Goal: Find specific page/section: Find specific page/section

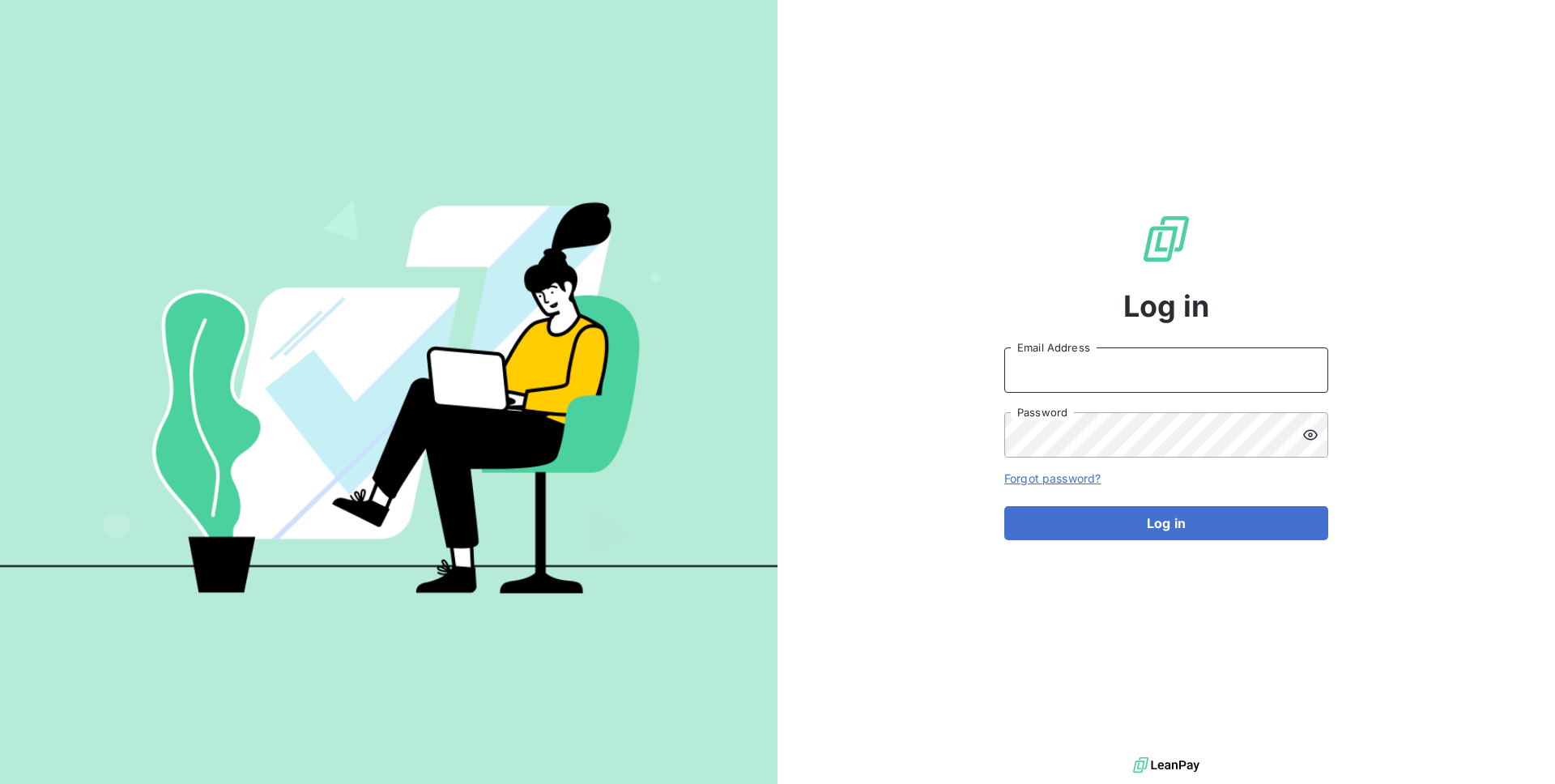
click at [1136, 384] on input "Email Address" at bounding box center [1166, 370] width 324 height 45
type input "admin@login"
click at [1004, 506] on button "Log in" at bounding box center [1166, 523] width 324 height 34
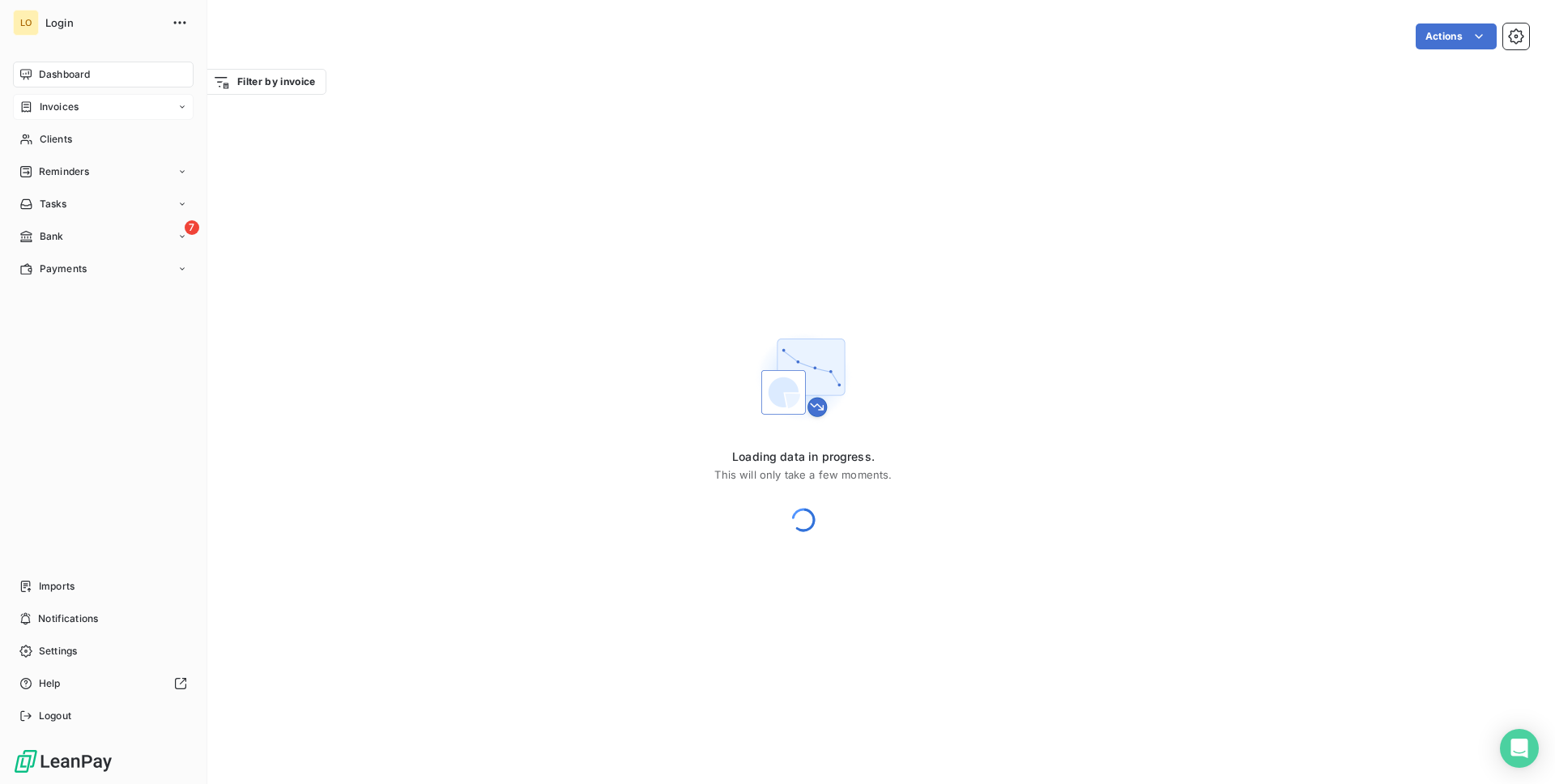
click at [70, 104] on span "Invoices" at bounding box center [60, 107] width 39 height 14
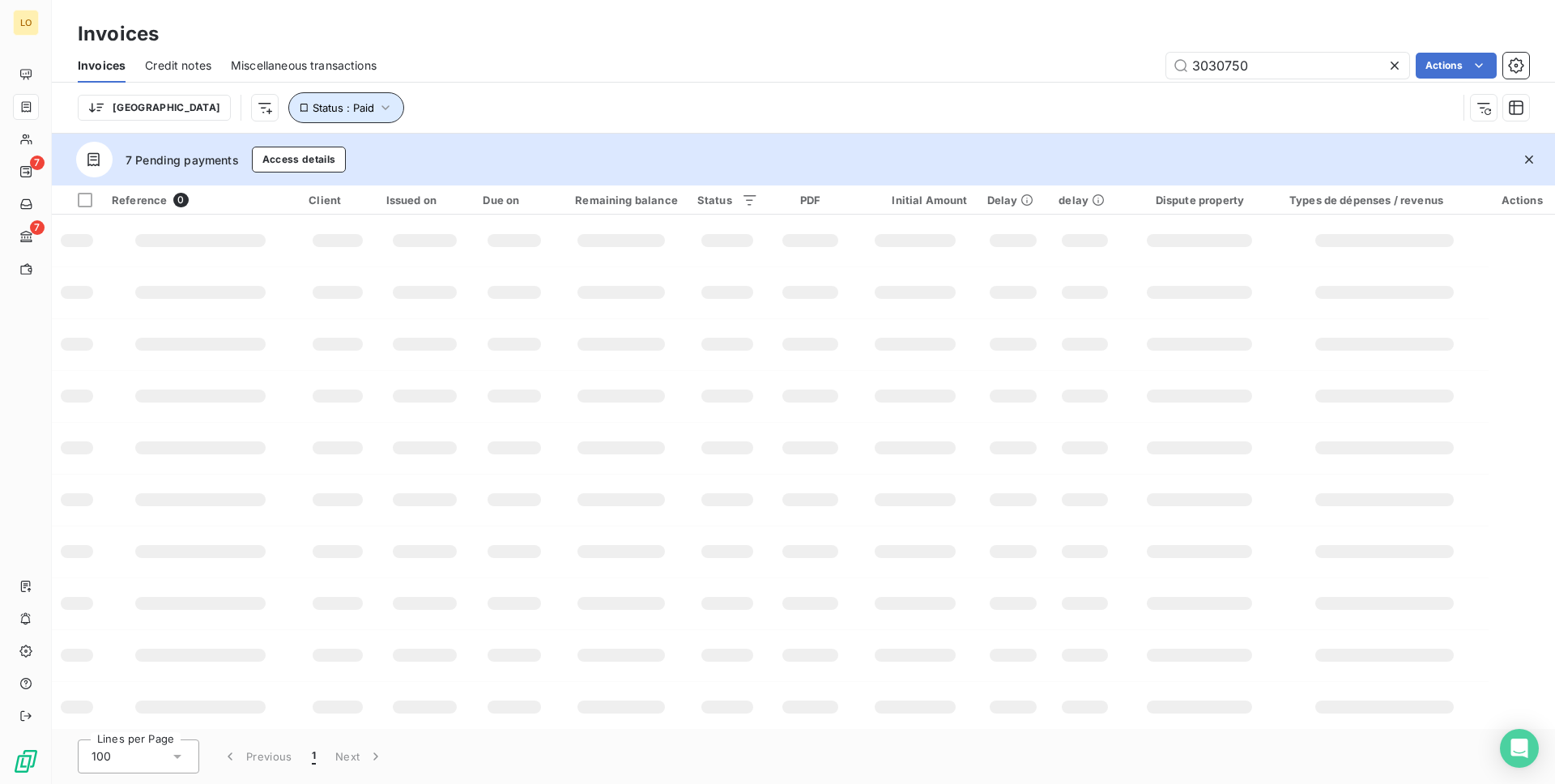
click at [313, 107] on span "Status : Paid" at bounding box center [343, 108] width 61 height 13
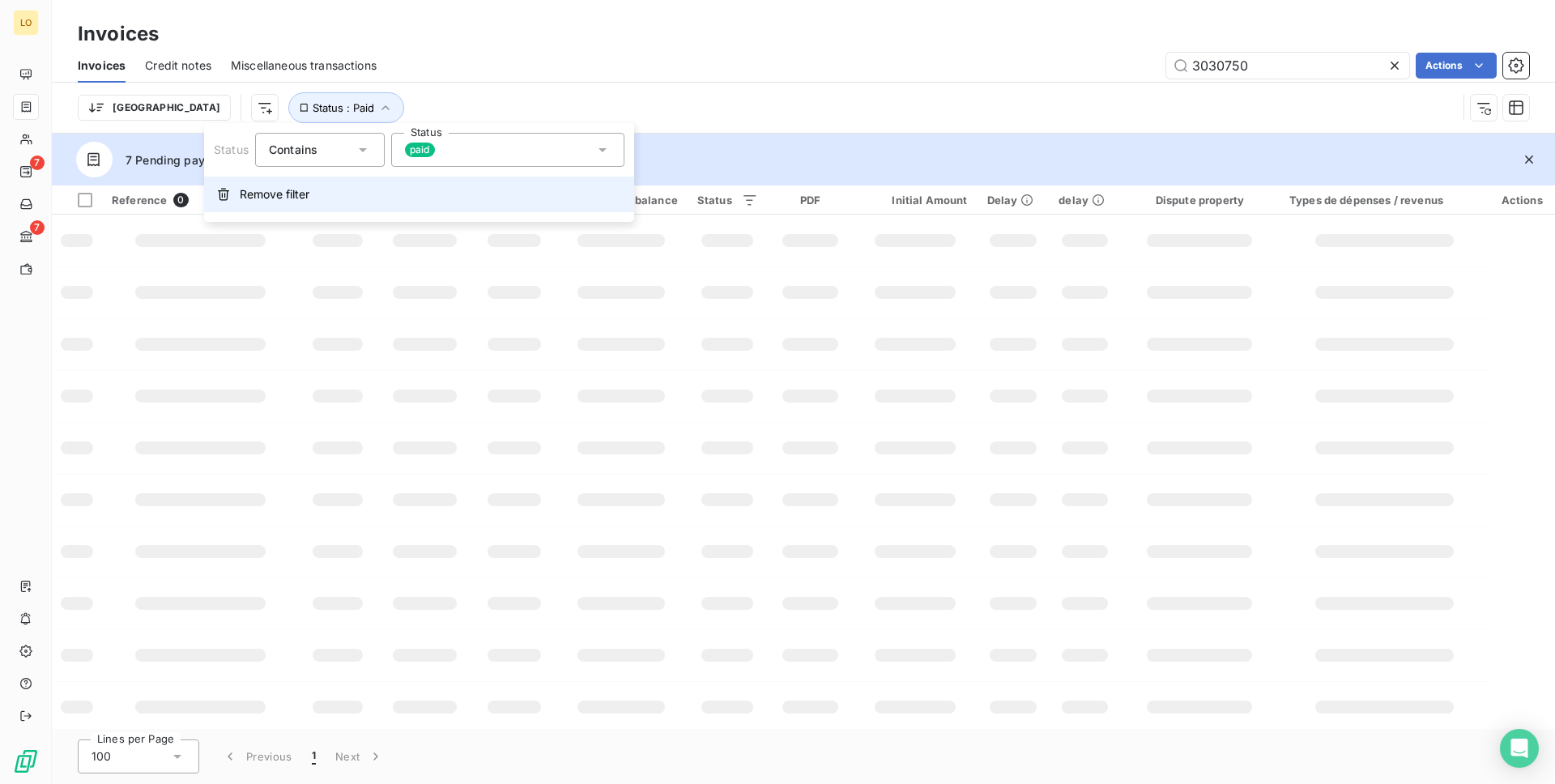
click at [282, 177] on button "Remove filter" at bounding box center [420, 195] width 430 height 36
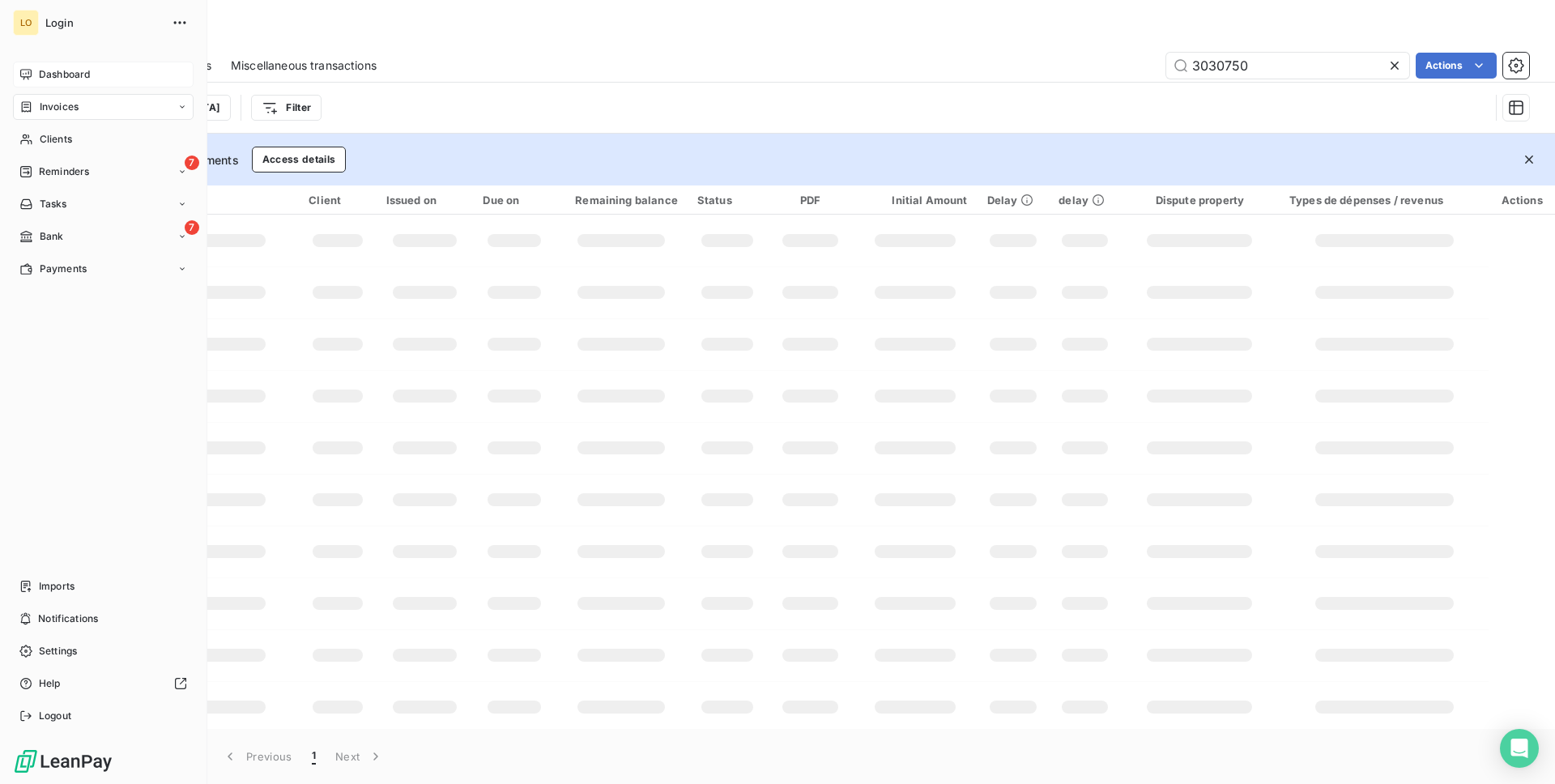
click at [50, 76] on span "Dashboard" at bounding box center [64, 75] width 51 height 14
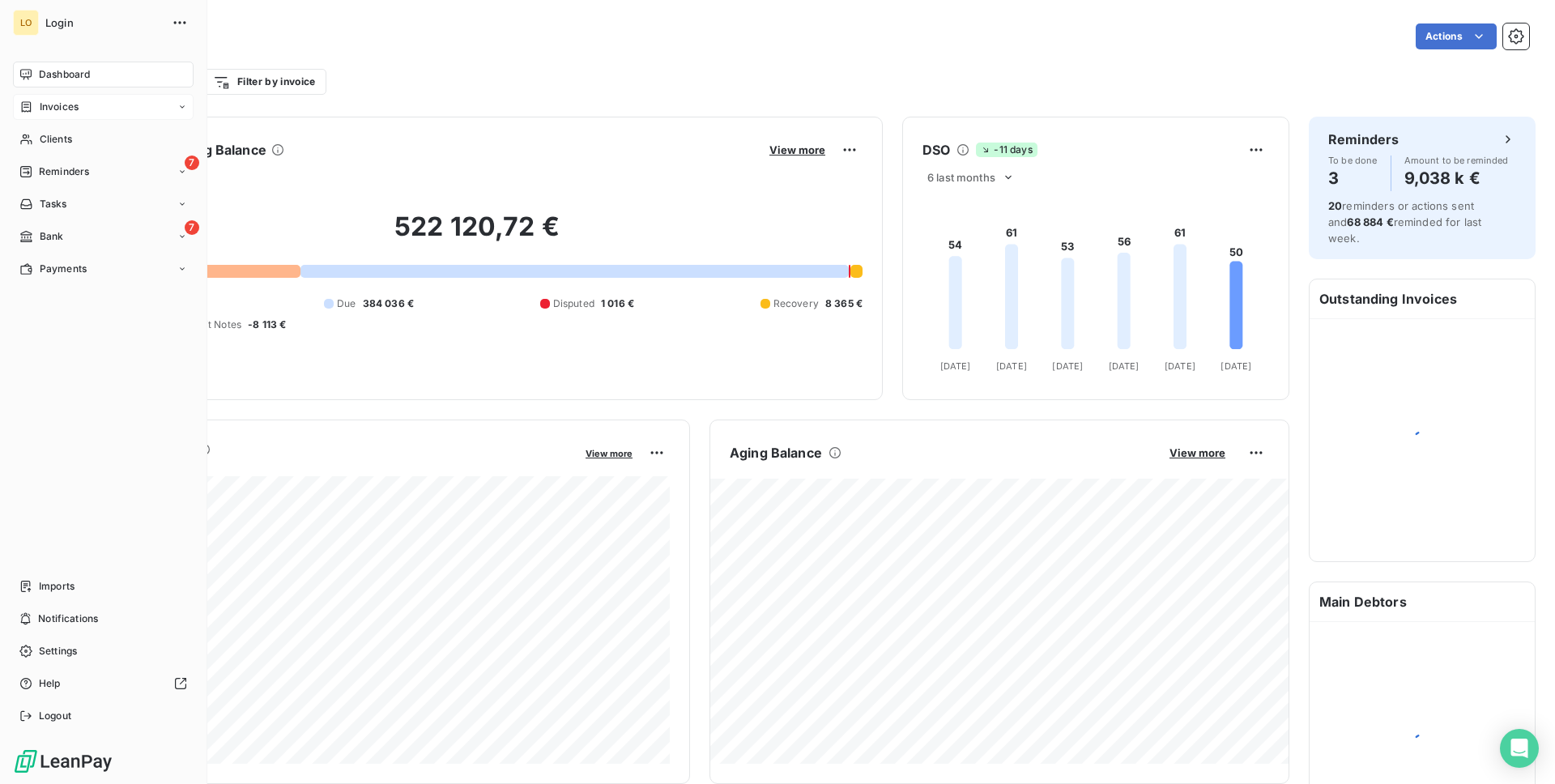
click at [32, 105] on icon at bounding box center [26, 107] width 13 height 13
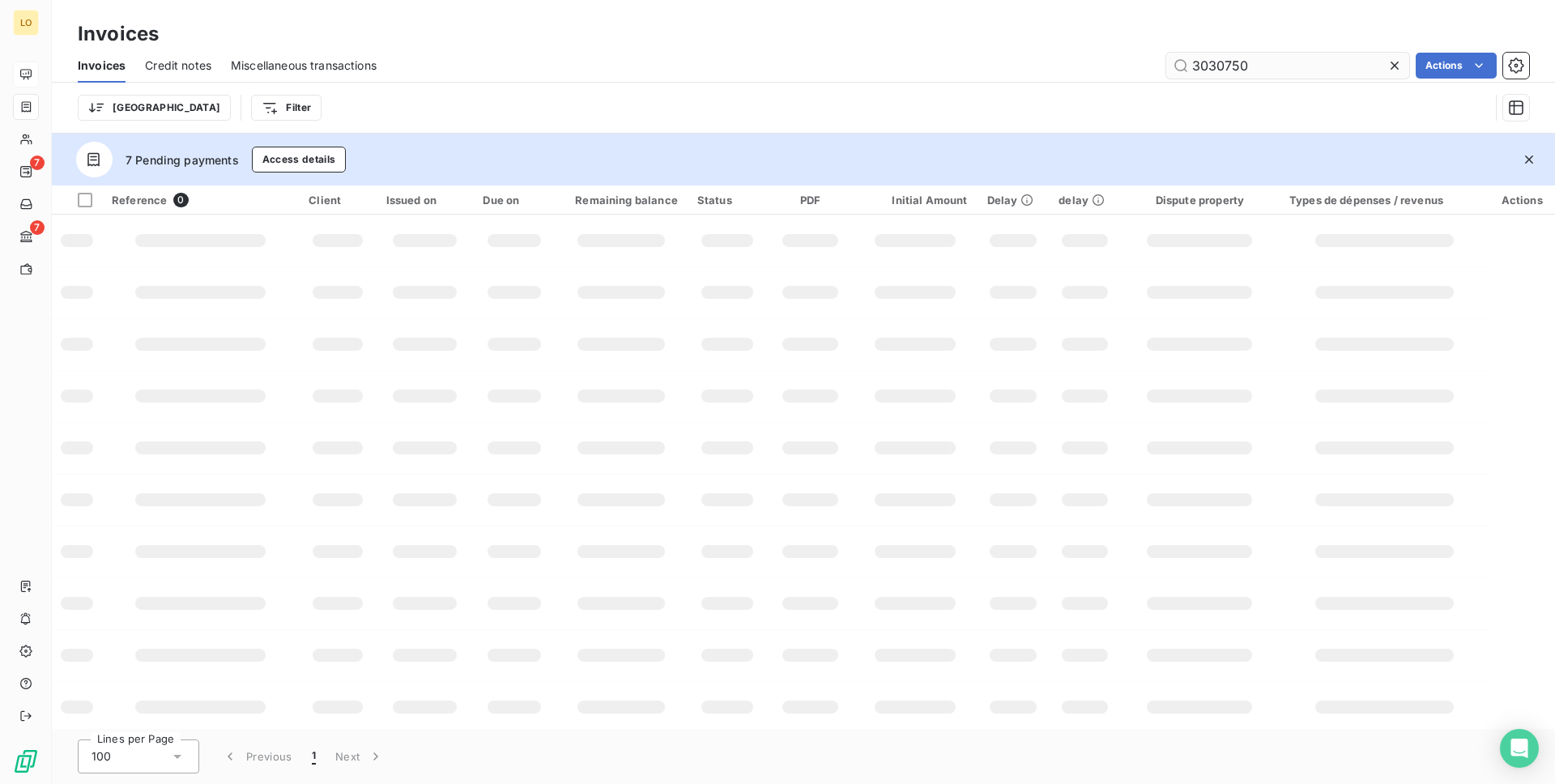
click at [1230, 72] on input "3030750" at bounding box center [1287, 65] width 243 height 26
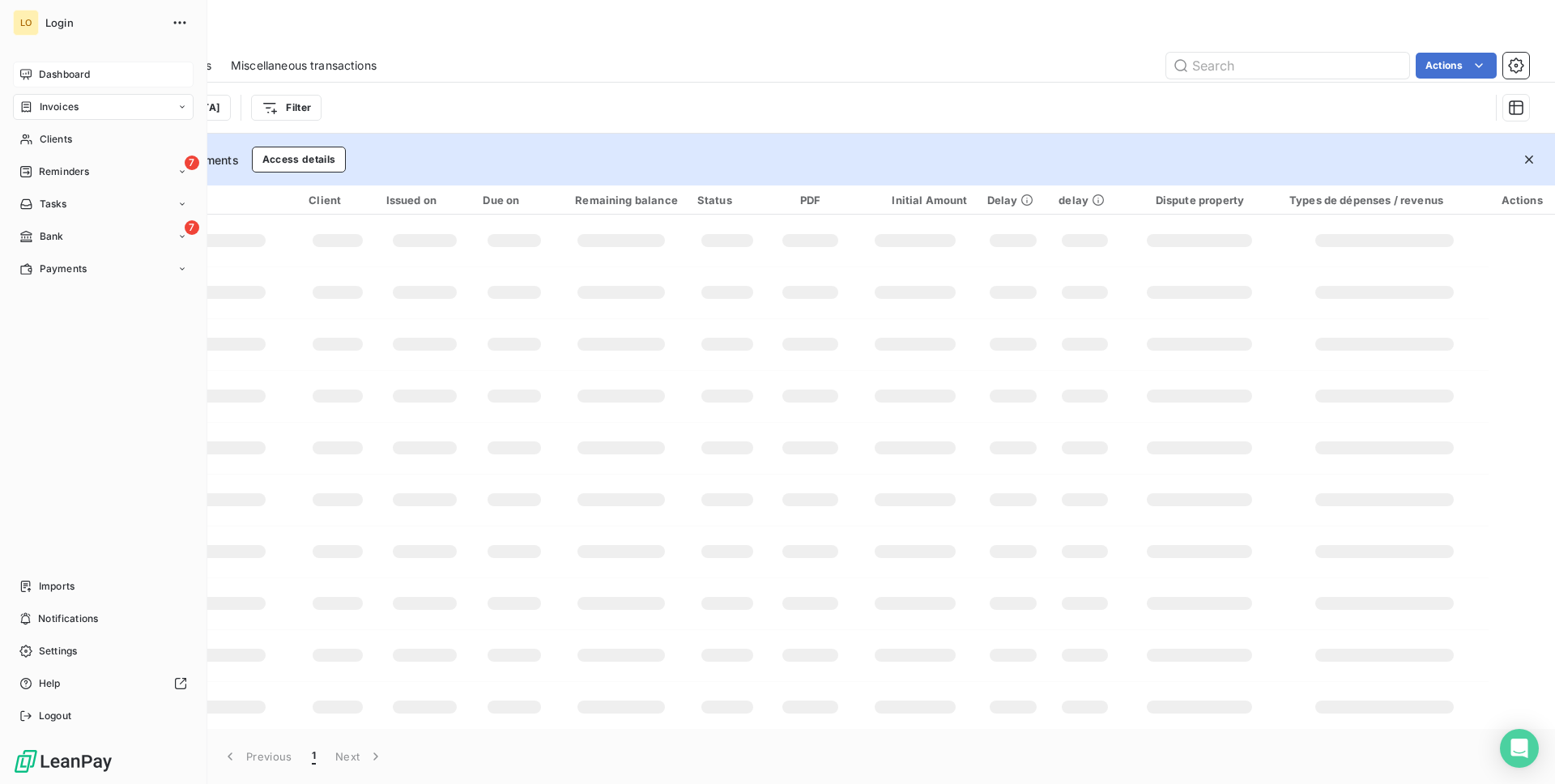
click at [88, 85] on div "Dashboard" at bounding box center [103, 74] width 180 height 26
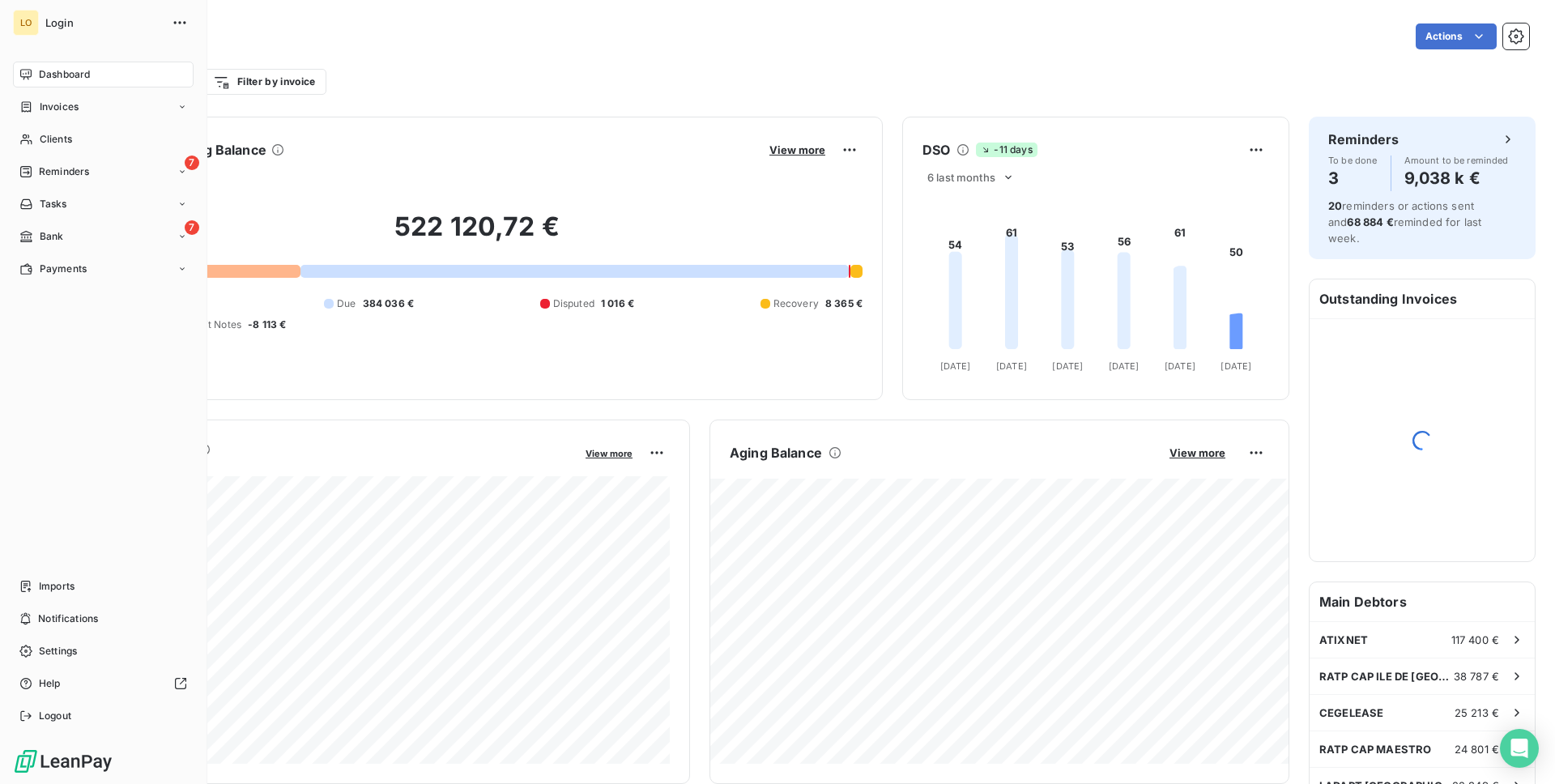
click at [48, 119] on div "Invoices" at bounding box center [103, 107] width 180 height 26
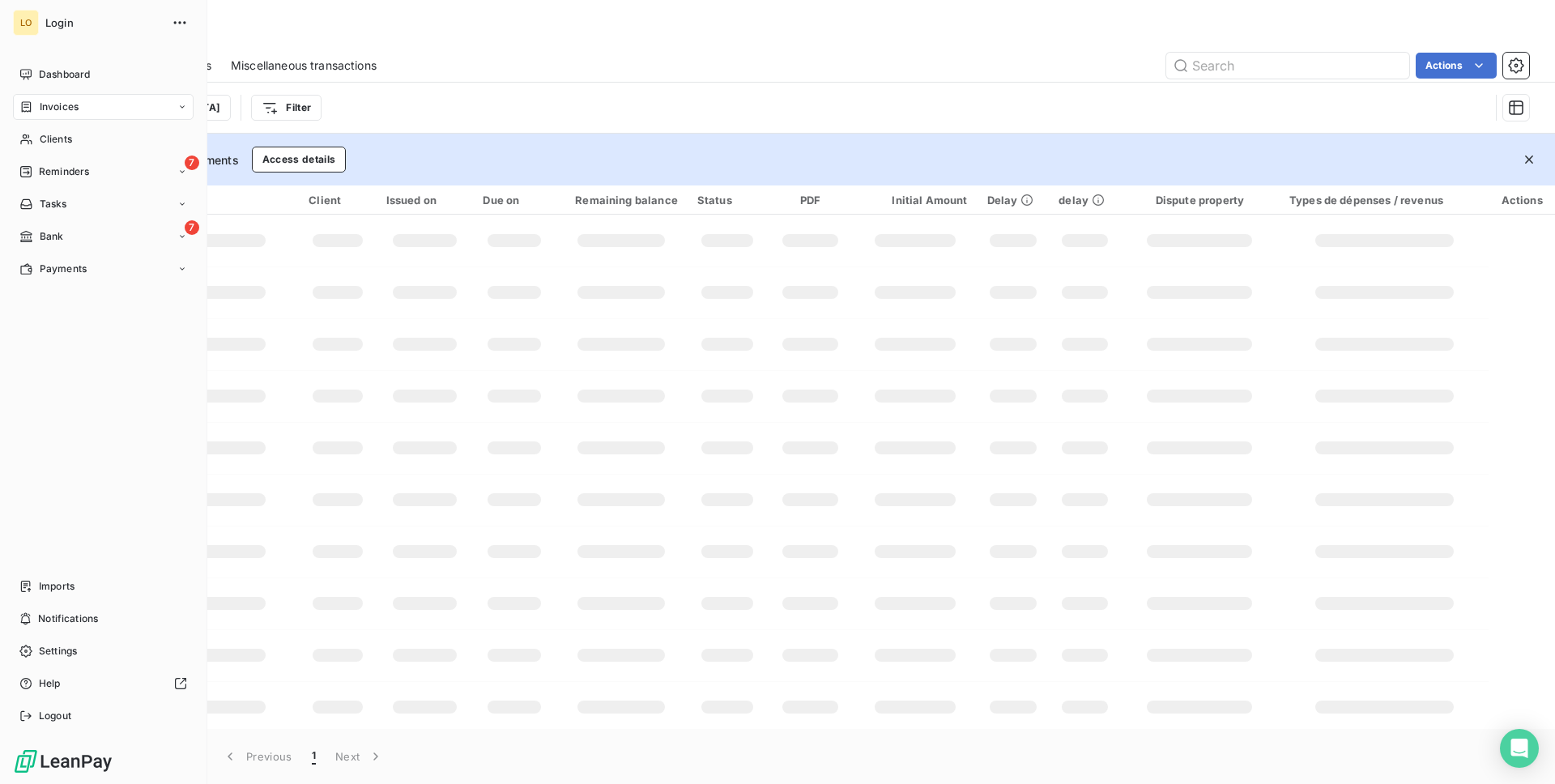
click at [50, 61] on div "Dashboard" at bounding box center [103, 74] width 180 height 26
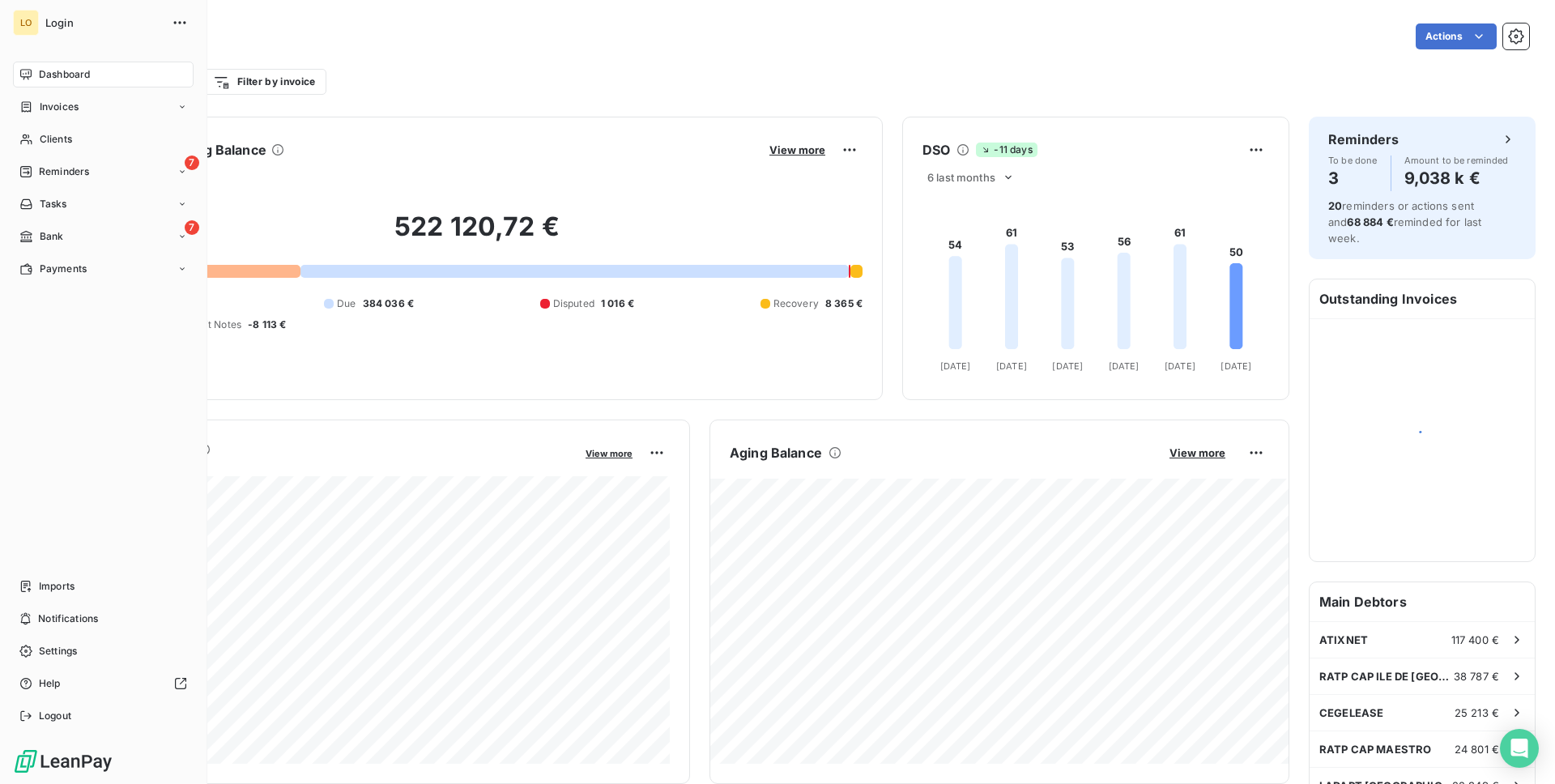
click at [50, 84] on div "Dashboard" at bounding box center [103, 74] width 180 height 26
click at [59, 706] on div "Logout" at bounding box center [103, 716] width 180 height 26
